Goal: Share content: Share content

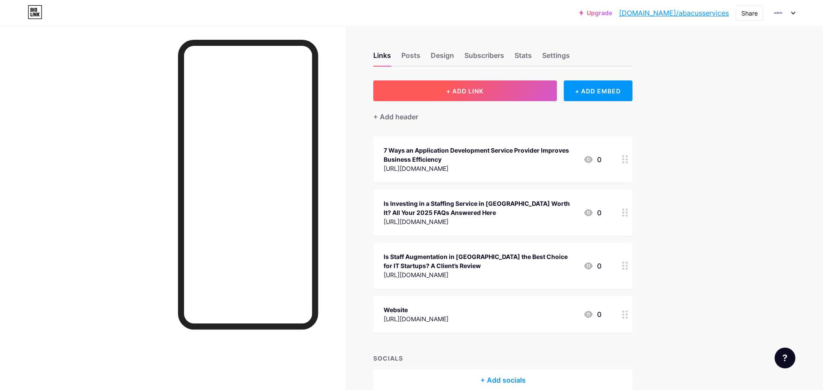
click at [503, 89] on button "+ ADD LINK" at bounding box center [465, 90] width 184 height 21
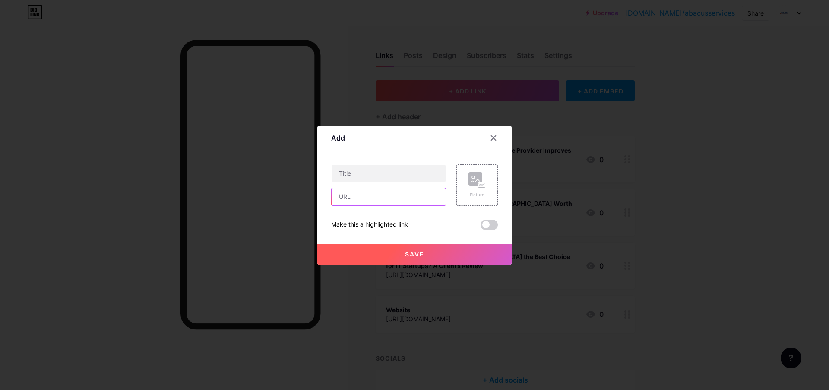
click at [377, 197] on input "text" at bounding box center [389, 196] width 114 height 17
paste input "[URL][DOMAIN_NAME]"
type input "[URL][DOMAIN_NAME]"
click at [367, 177] on input "text" at bounding box center [389, 173] width 114 height 17
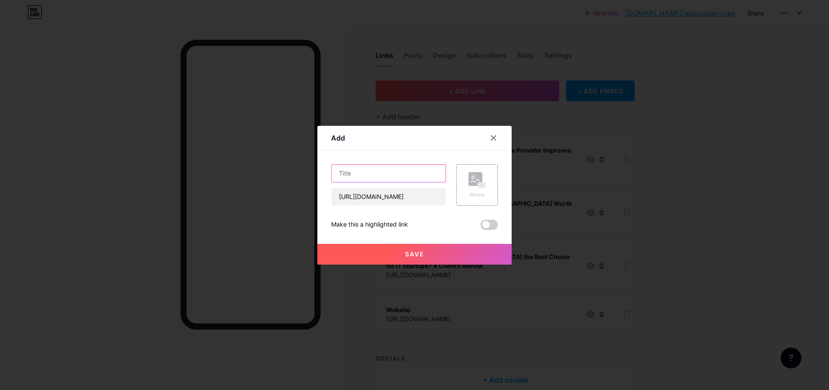
scroll to position [0, 0]
paste input "How Pure Contract Staffing Enhances ROI with Professional Staffing Services"
type input "How Pure Contract Staffing Enhances ROI with Professional Staffing Services"
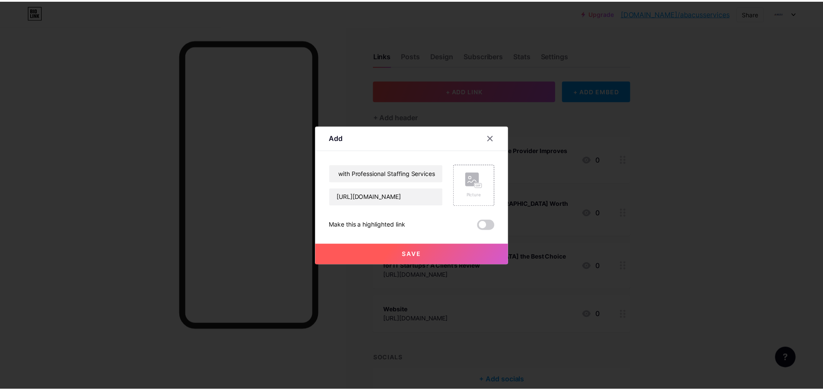
scroll to position [0, 0]
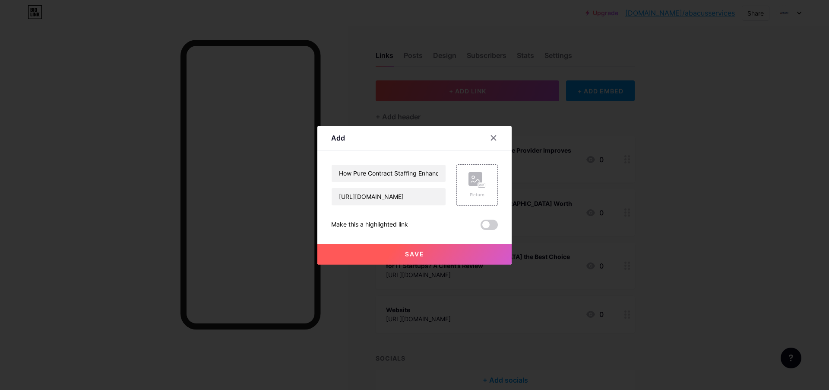
click at [433, 260] on button "Save" at bounding box center [414, 254] width 194 height 21
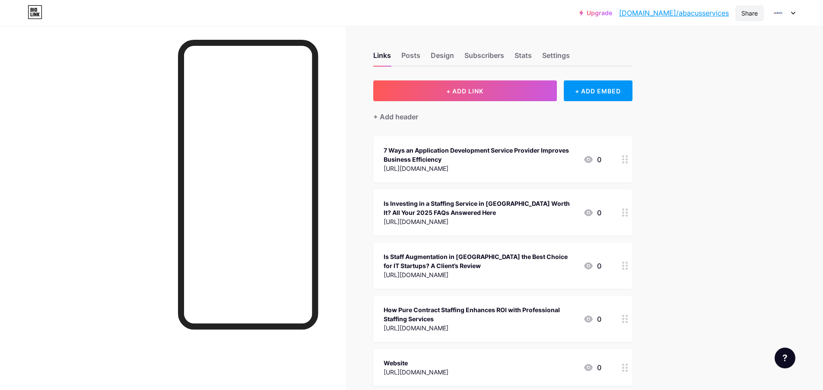
click at [737, 13] on div "Share" at bounding box center [749, 13] width 28 height 15
click at [703, 49] on div "Copy link" at bounding box center [698, 44] width 129 height 21
